Goal: Task Accomplishment & Management: Manage account settings

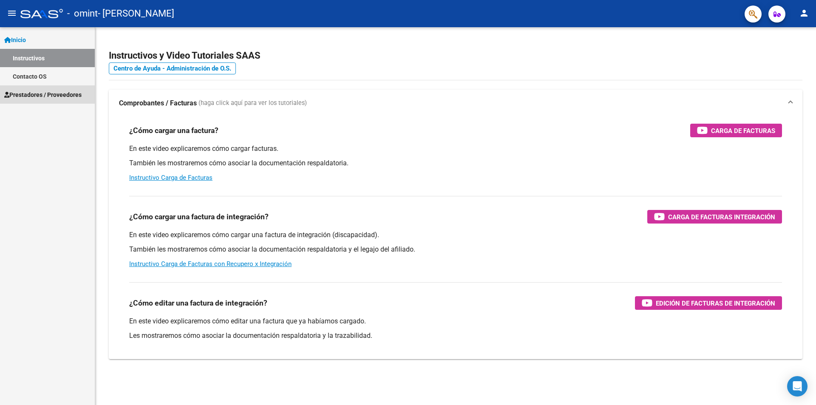
click at [55, 100] on link "Prestadores / Proveedores" at bounding box center [47, 94] width 95 height 18
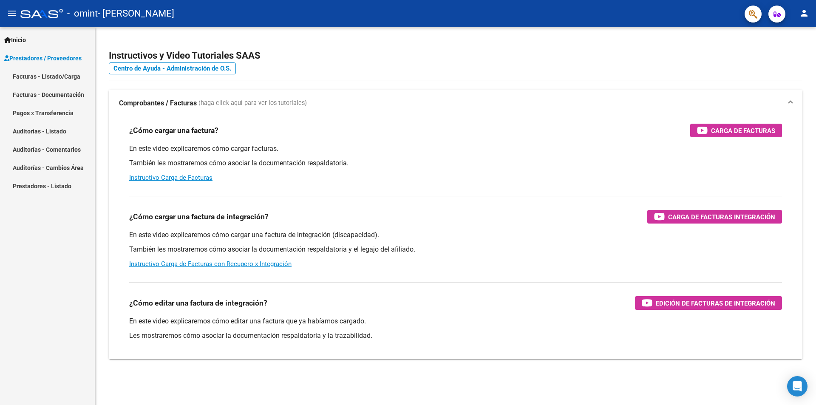
click at [63, 80] on link "Facturas - Listado/Carga" at bounding box center [47, 76] width 95 height 18
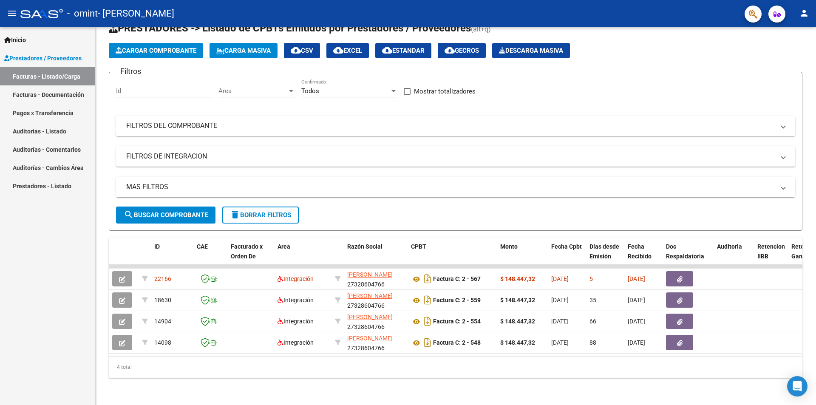
click at [809, 13] on button "person" at bounding box center [803, 13] width 17 height 17
click at [795, 57] on button "exit_to_app Salir" at bounding box center [786, 56] width 52 height 20
